Goal: Task Accomplishment & Management: Manage account settings

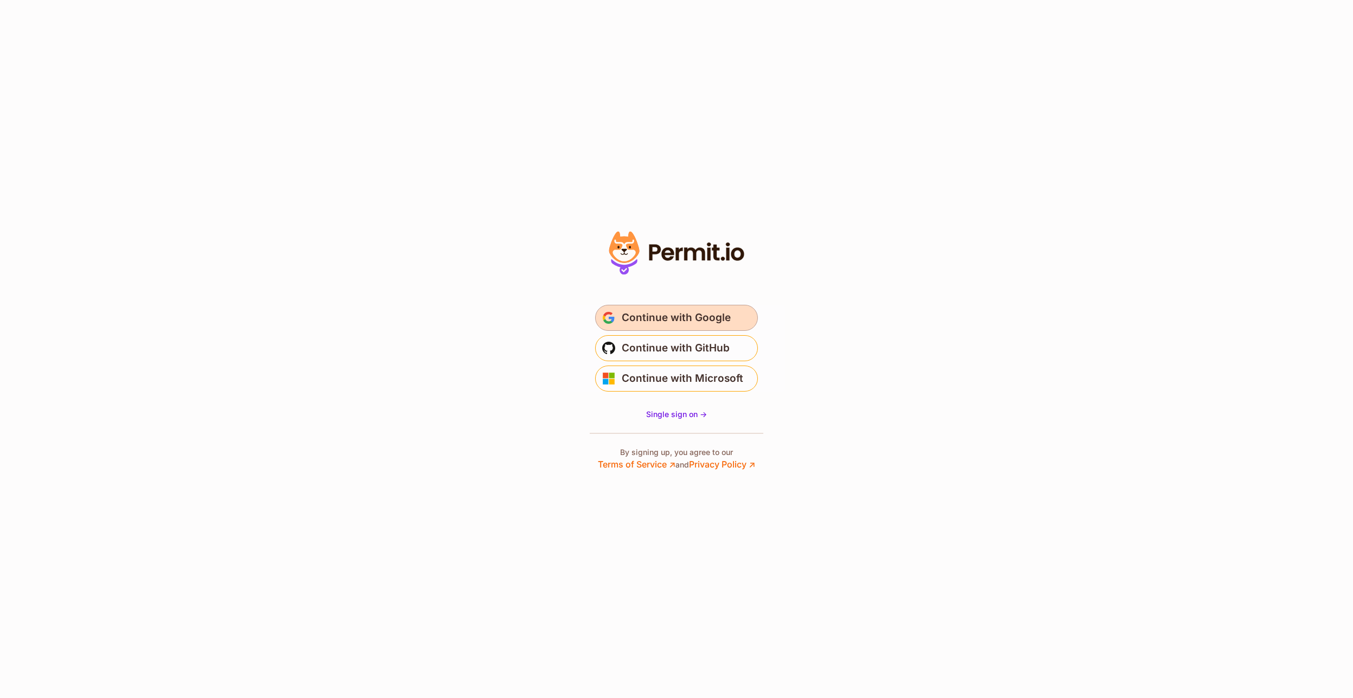
click at [671, 310] on span "Continue with Google" at bounding box center [676, 317] width 109 height 17
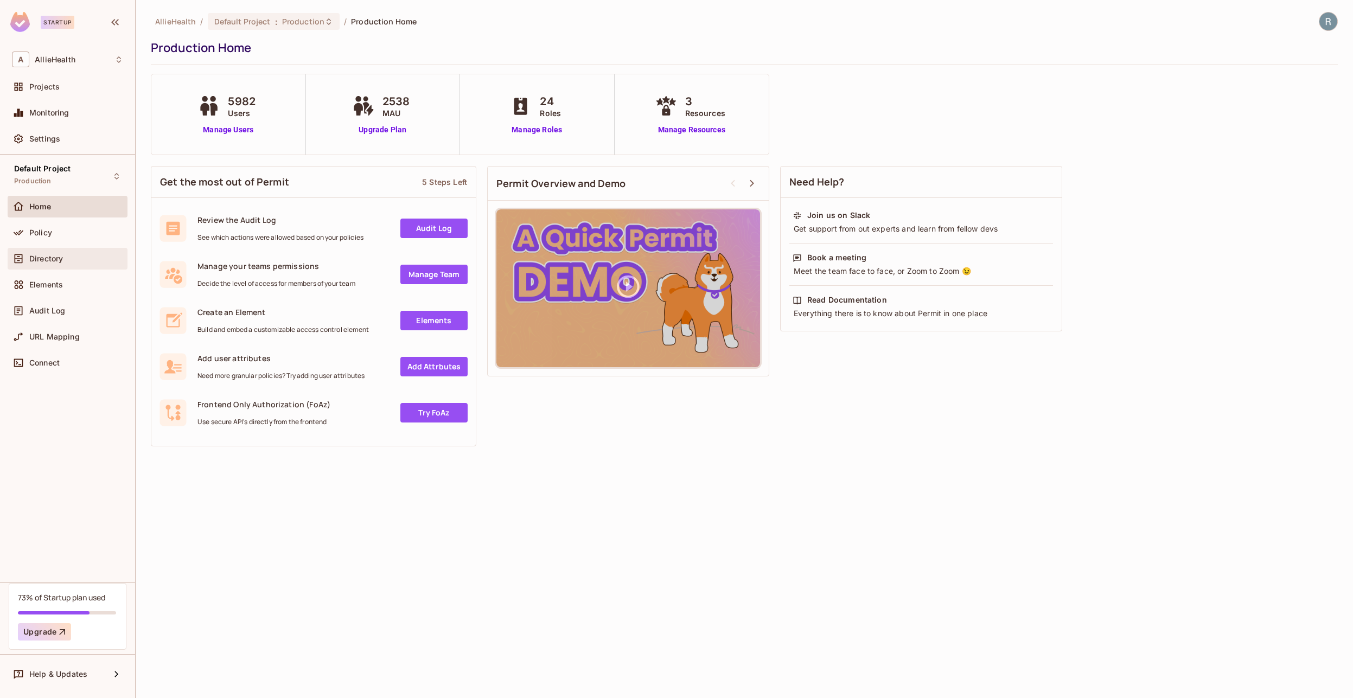
click at [44, 253] on div "Directory" at bounding box center [67, 258] width 111 height 13
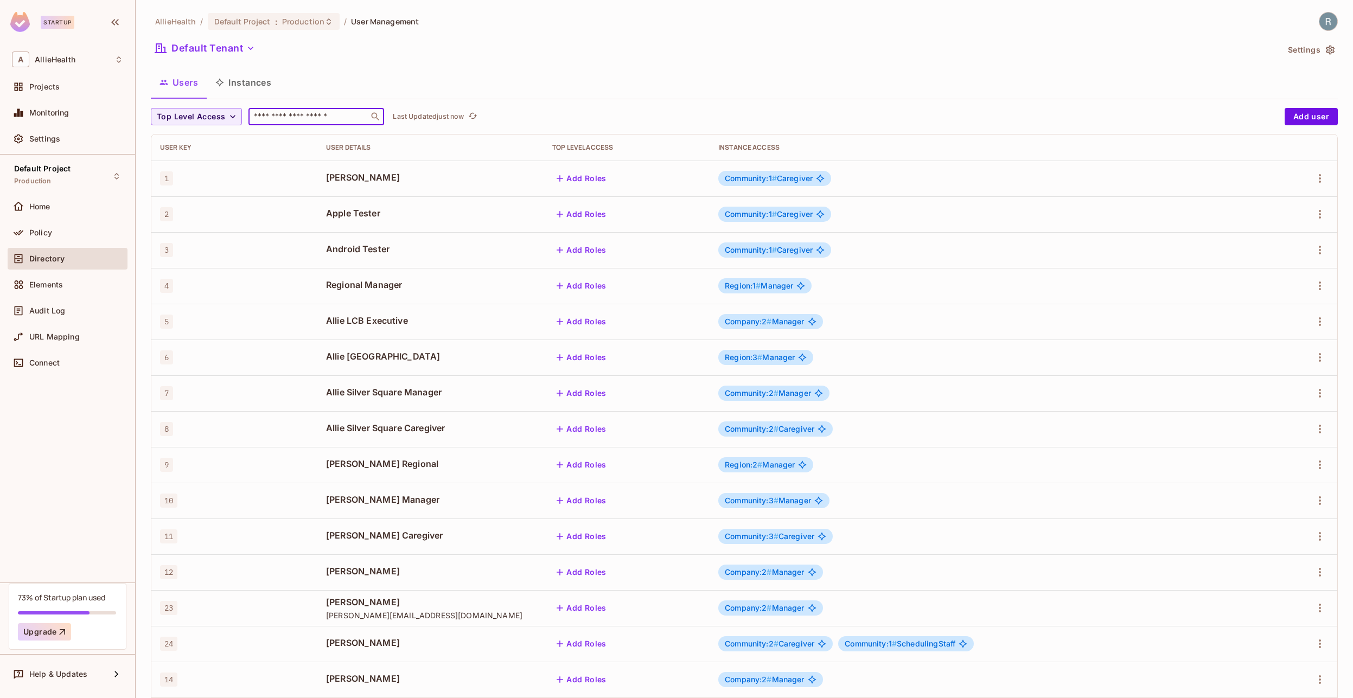
click at [320, 116] on input "text" at bounding box center [309, 116] width 114 height 11
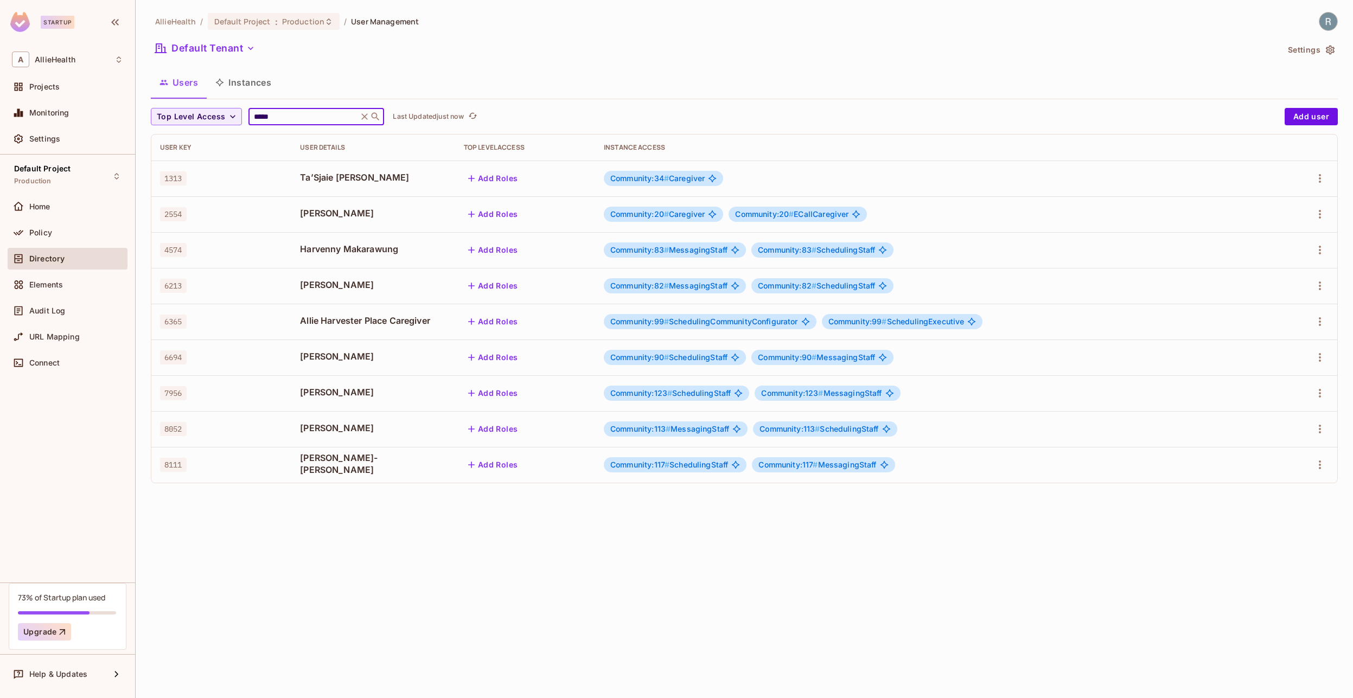
type input "*****"
drag, startPoint x: 322, startPoint y: 319, endPoint x: 340, endPoint y: 331, distance: 22.0
click at [340, 327] on span "Allie Harvester Place Caregiver" at bounding box center [373, 321] width 146 height 12
click at [343, 327] on span "Allie Harvester Place Caregiver" at bounding box center [373, 321] width 146 height 12
click at [1317, 322] on icon "button" at bounding box center [1319, 321] width 13 height 13
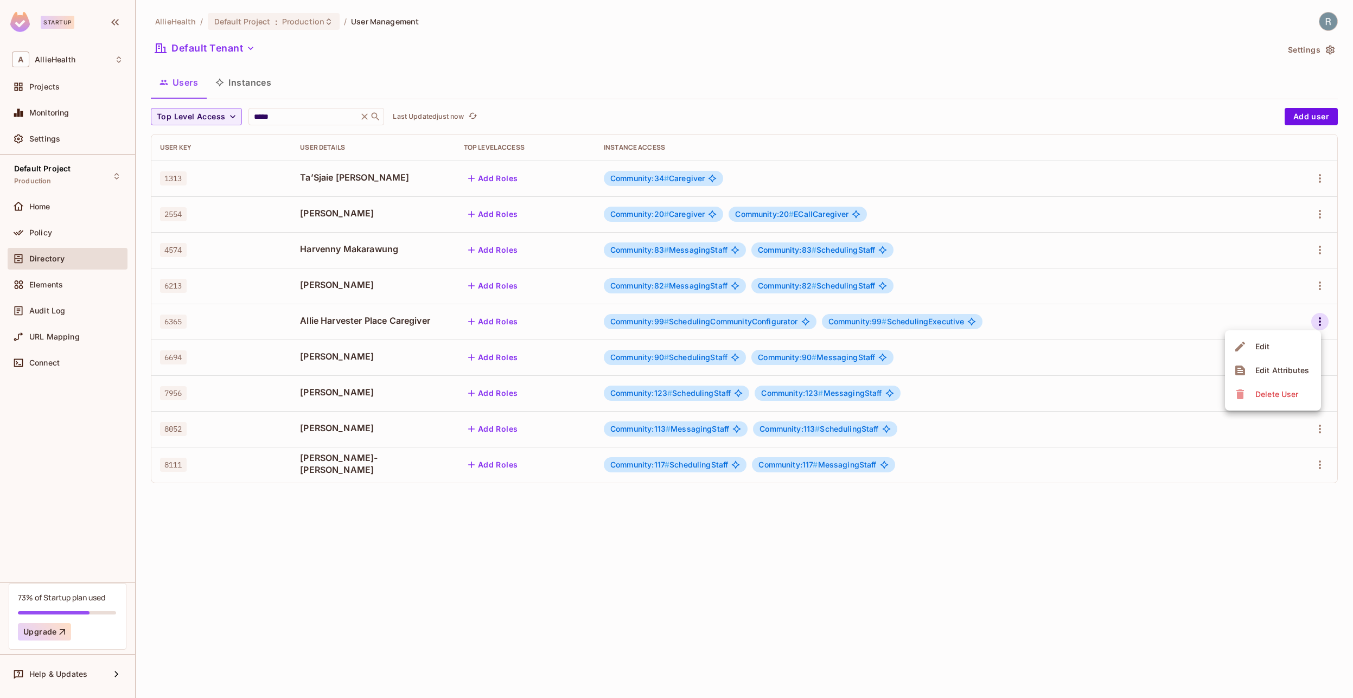
click at [1284, 338] on li "Edit" at bounding box center [1273, 347] width 96 height 24
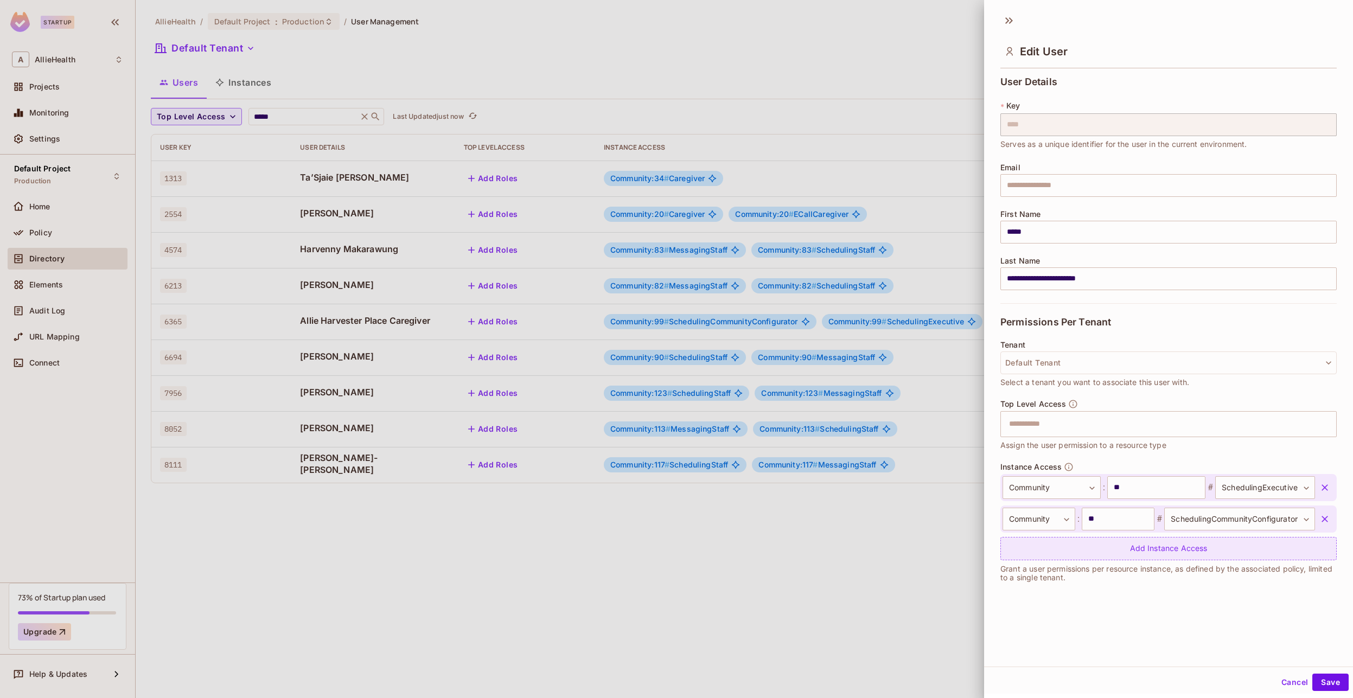
click at [1069, 542] on div "Add Instance Access" at bounding box center [1168, 548] width 336 height 23
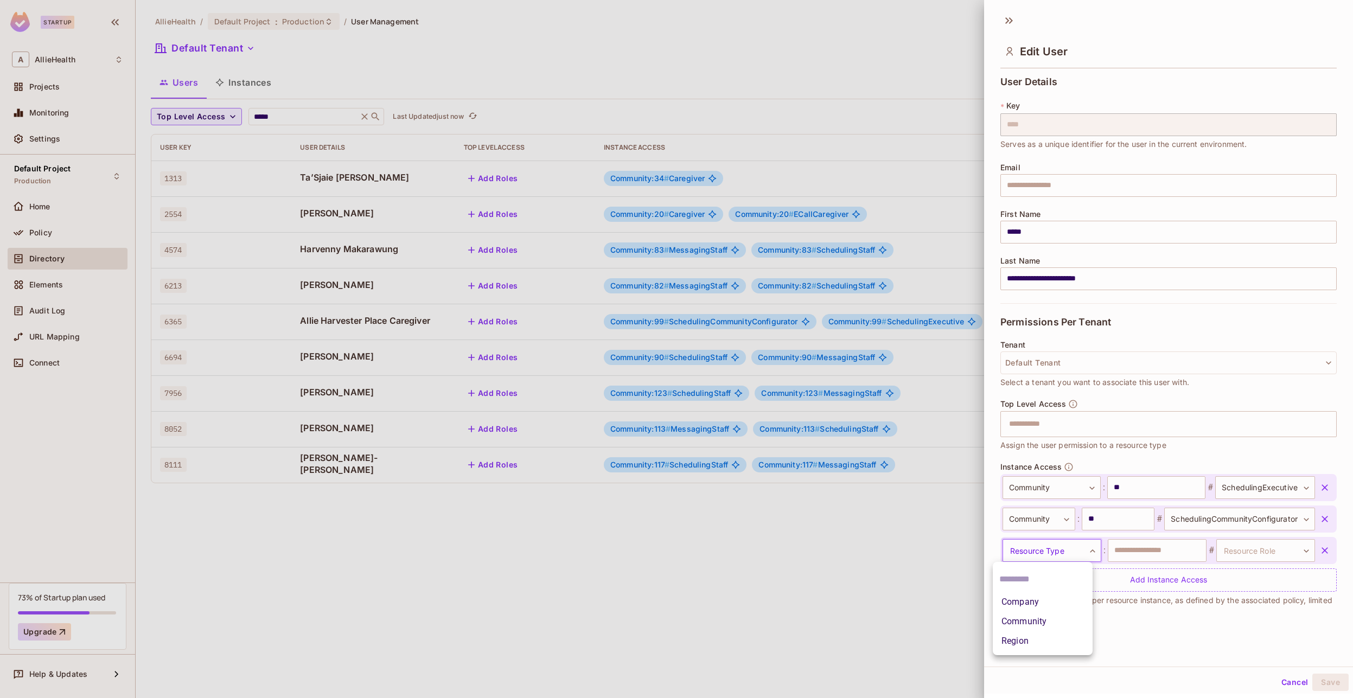
click at [1064, 548] on body "Startup A AllieHealth Projects Monitoring Settings Default Project Production H…" at bounding box center [676, 349] width 1353 height 698
click at [1031, 619] on li "Community" at bounding box center [1043, 622] width 100 height 20
click at [1108, 551] on input "text" at bounding box center [1157, 550] width 99 height 23
type input "**"
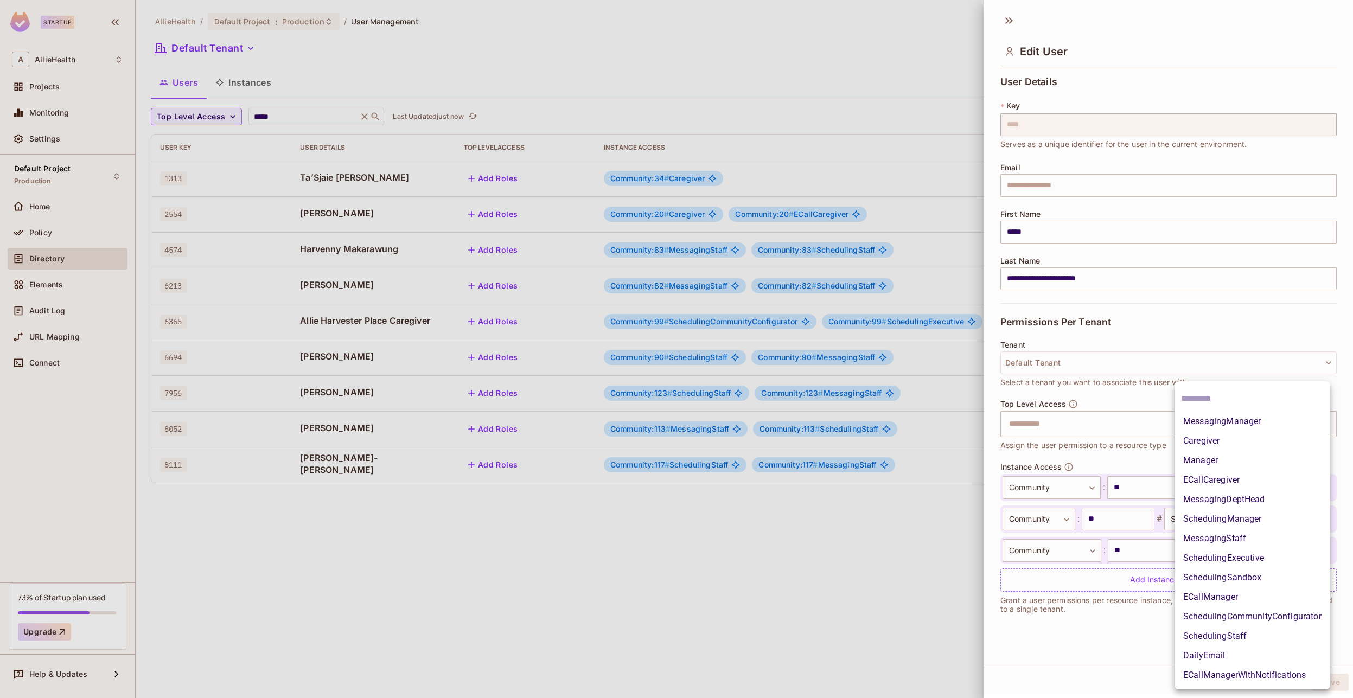
click at [1231, 556] on body "Startup A AllieHealth Projects Monitoring Settings Default Project Production H…" at bounding box center [676, 349] width 1353 height 698
click at [1235, 427] on li "MessagingManager" at bounding box center [1253, 422] width 156 height 20
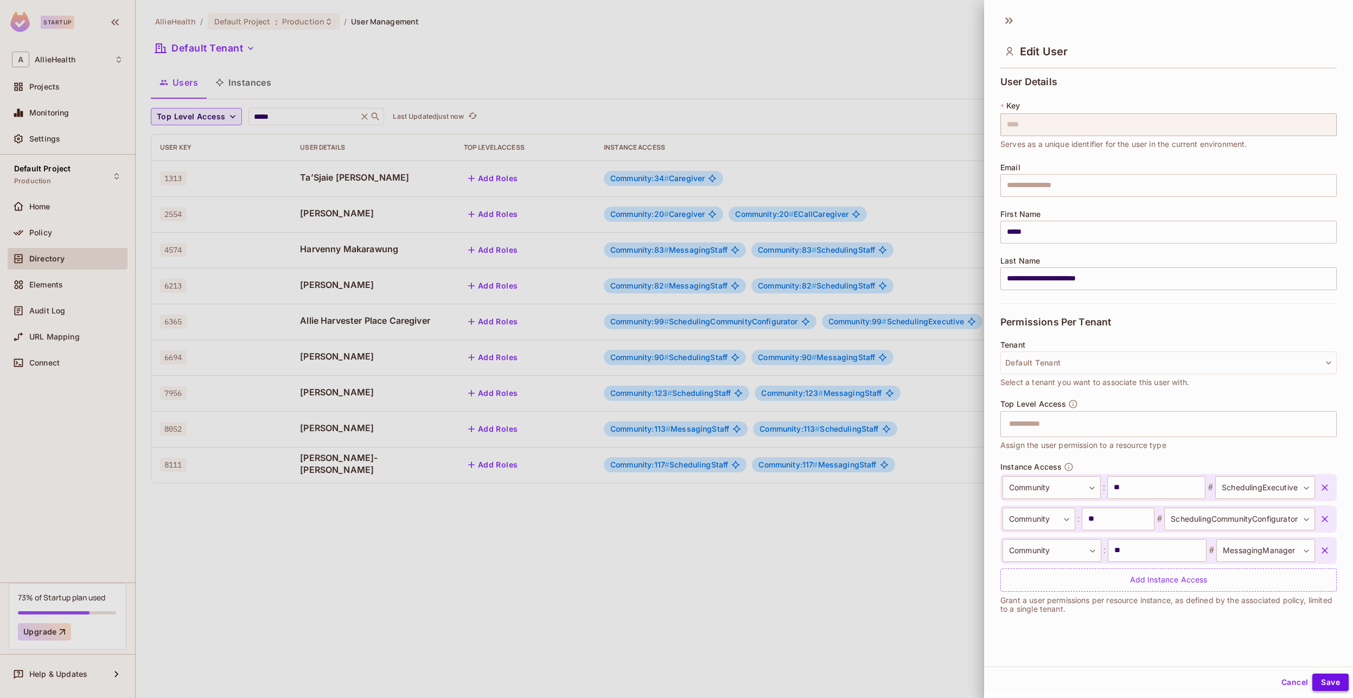
click at [1324, 679] on button "Save" at bounding box center [1330, 682] width 36 height 17
